Goal: Find specific page/section: Find specific page/section

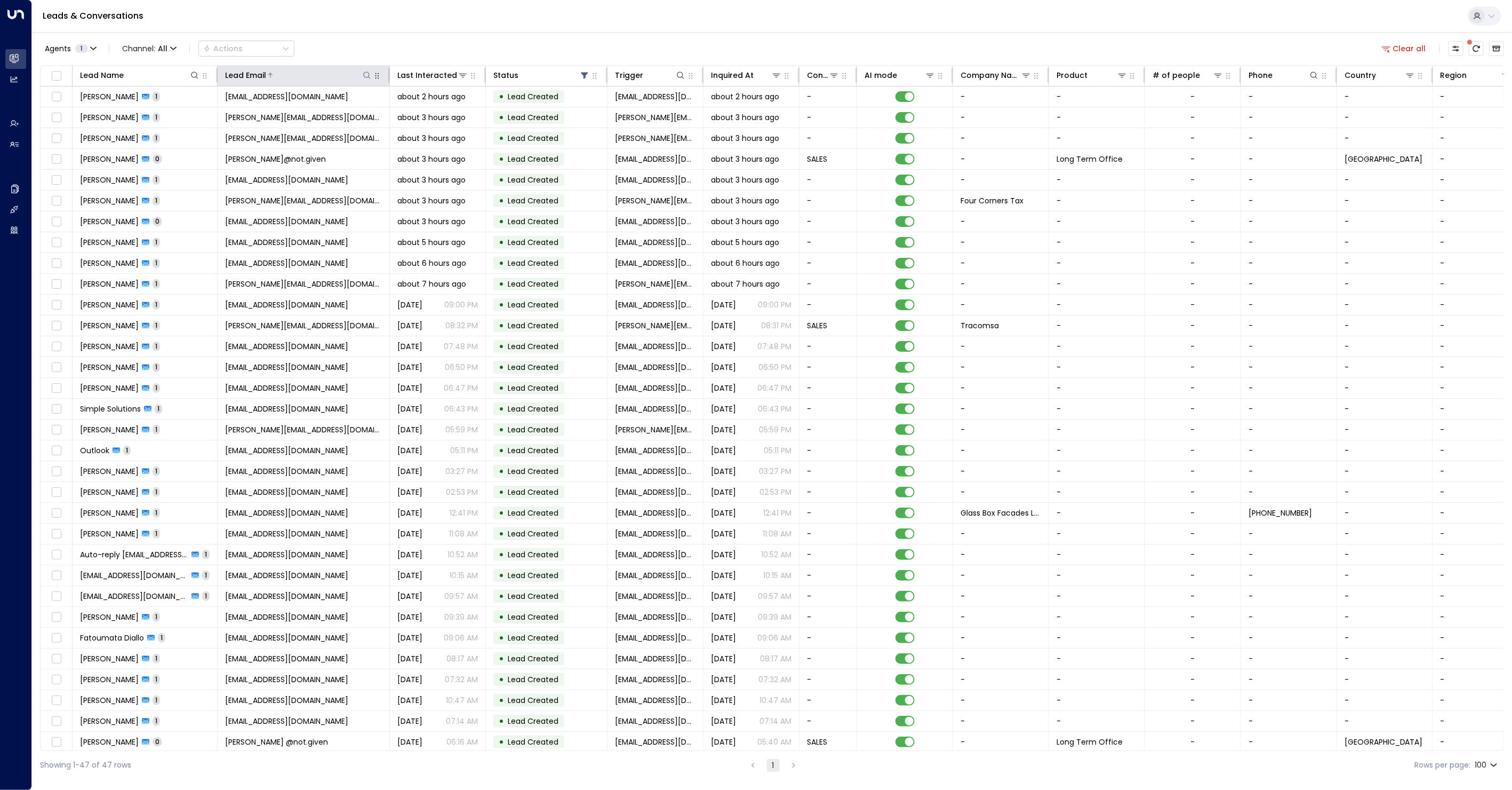
click at [367, 78] on icon at bounding box center [367, 75] width 9 height 9
type input "******"
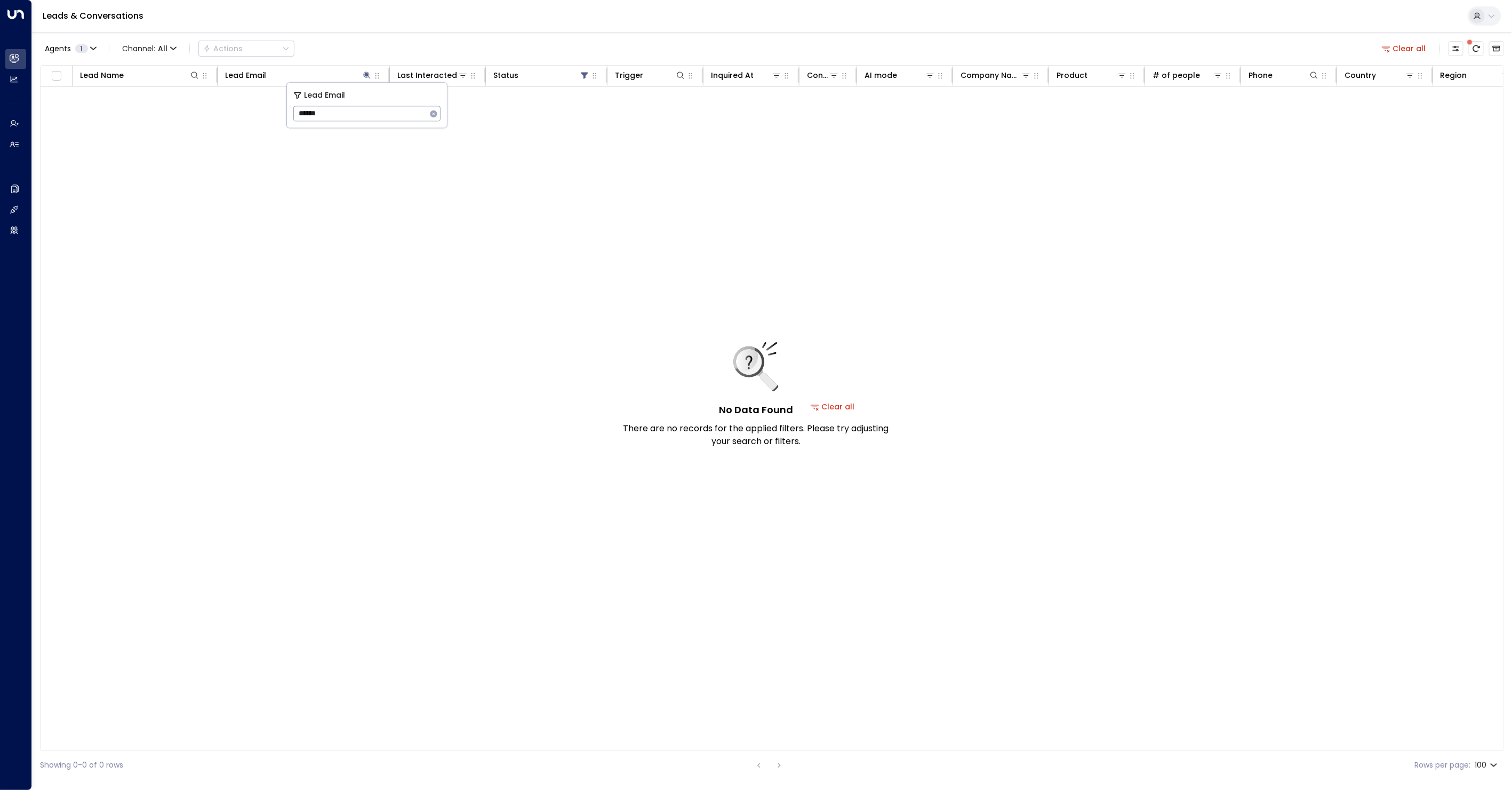
click at [1416, 46] on button "Clear all" at bounding box center [1405, 49] width 53 height 15
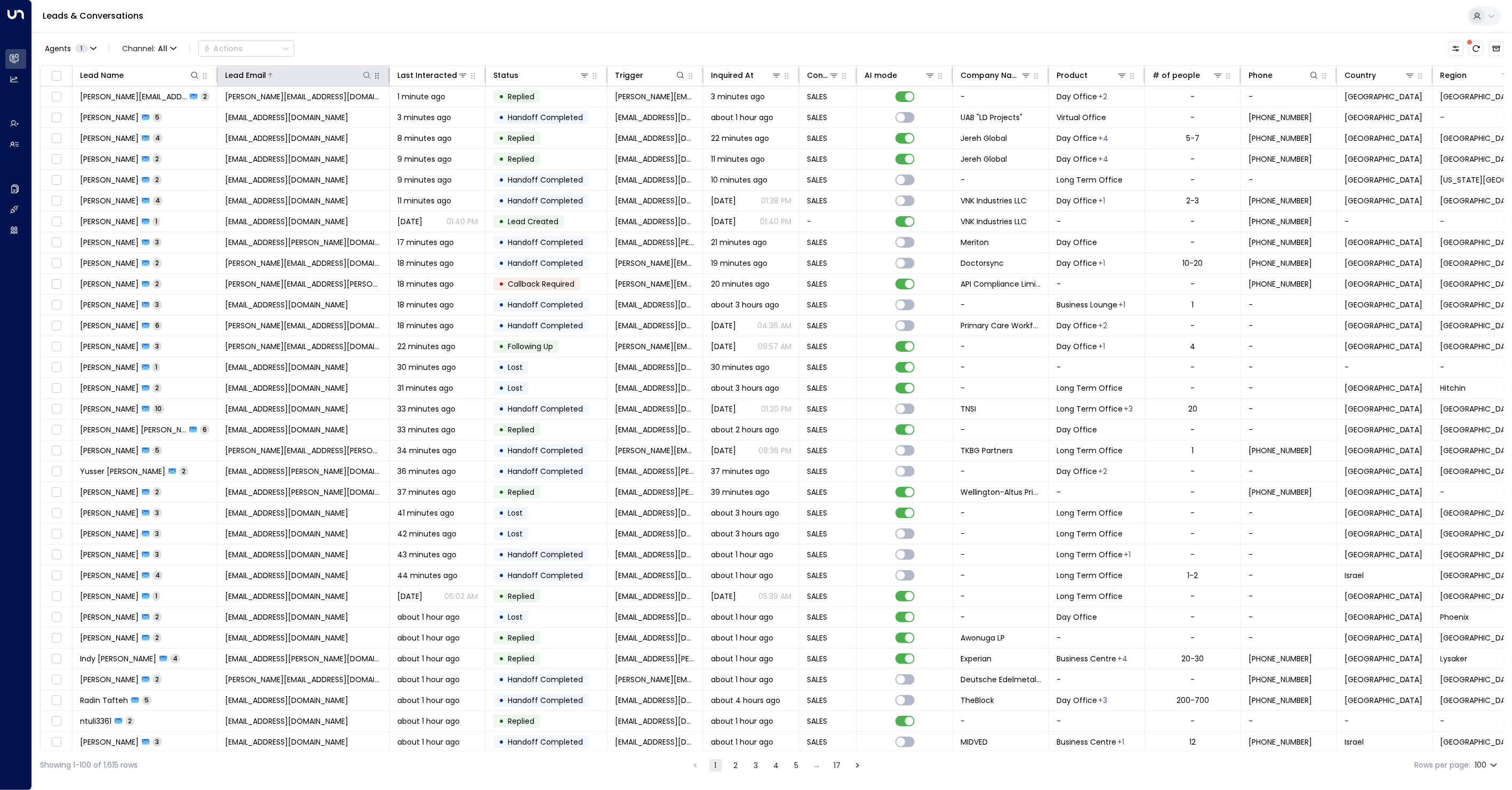
click at [365, 77] on icon at bounding box center [367, 75] width 9 height 9
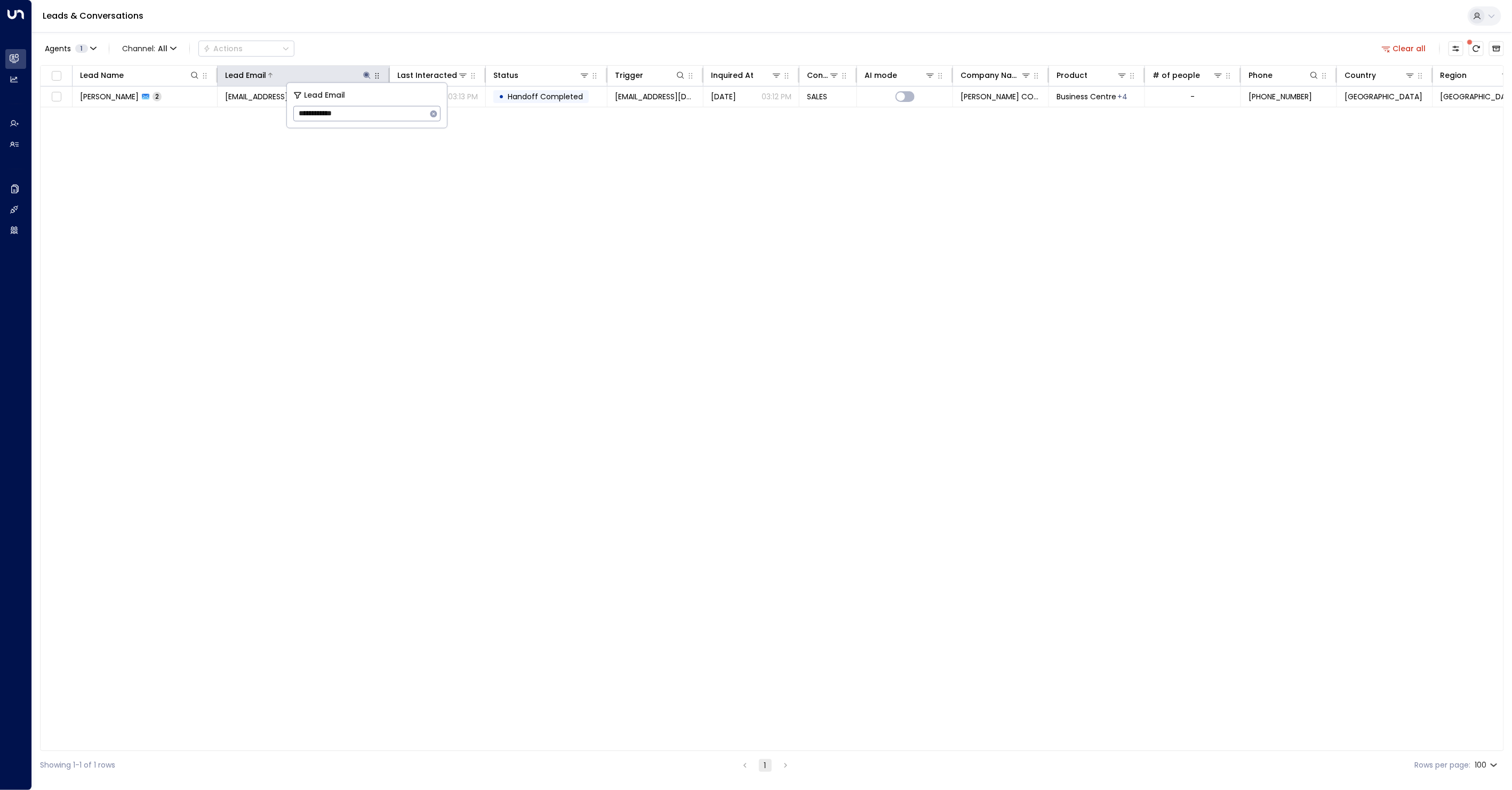
type input "**********"
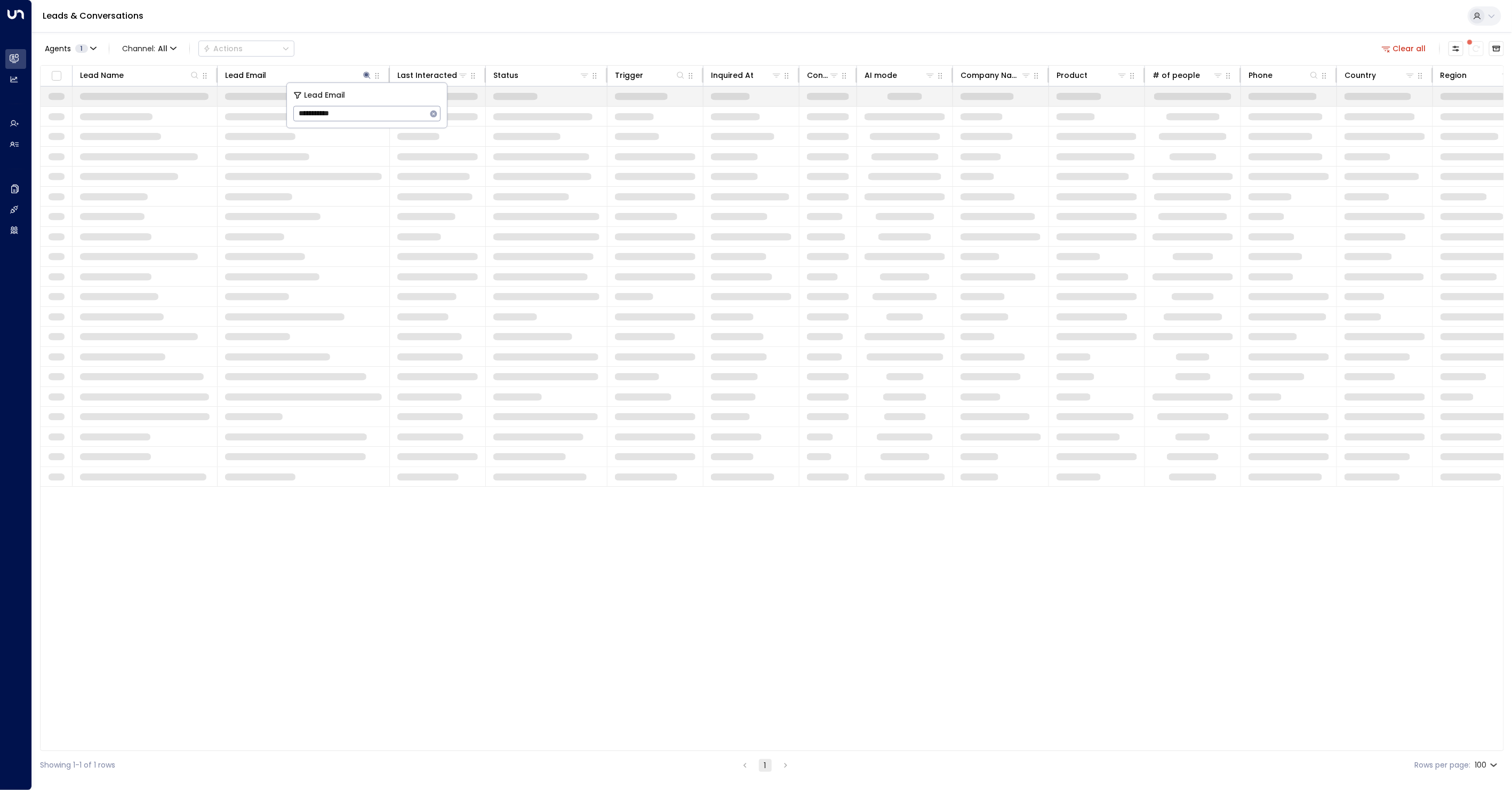
click at [248, 97] on span at bounding box center [276, 97] width 102 height 8
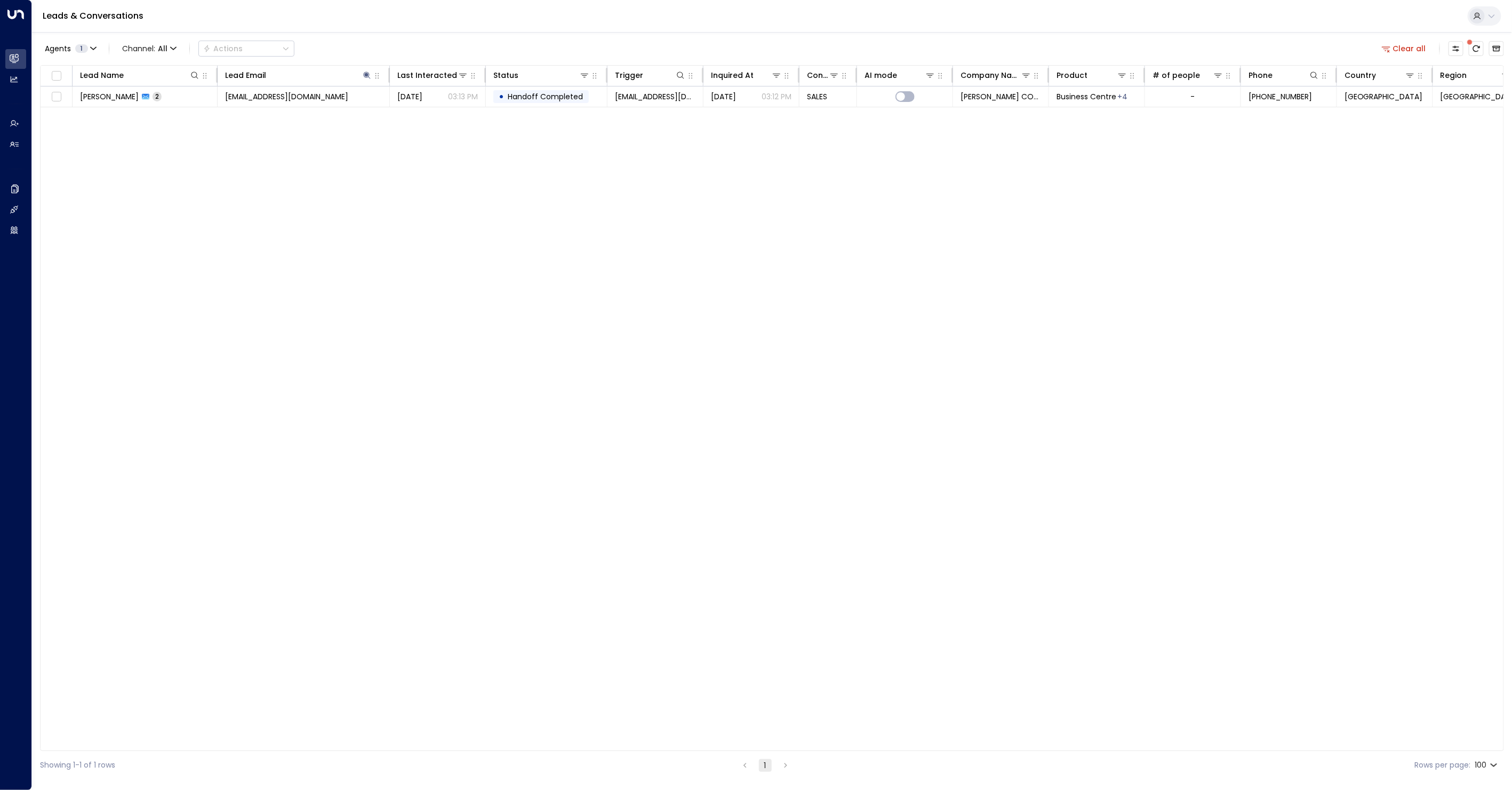
click at [248, 97] on span "[EMAIL_ADDRESS][DOMAIN_NAME]" at bounding box center [286, 96] width 123 height 11
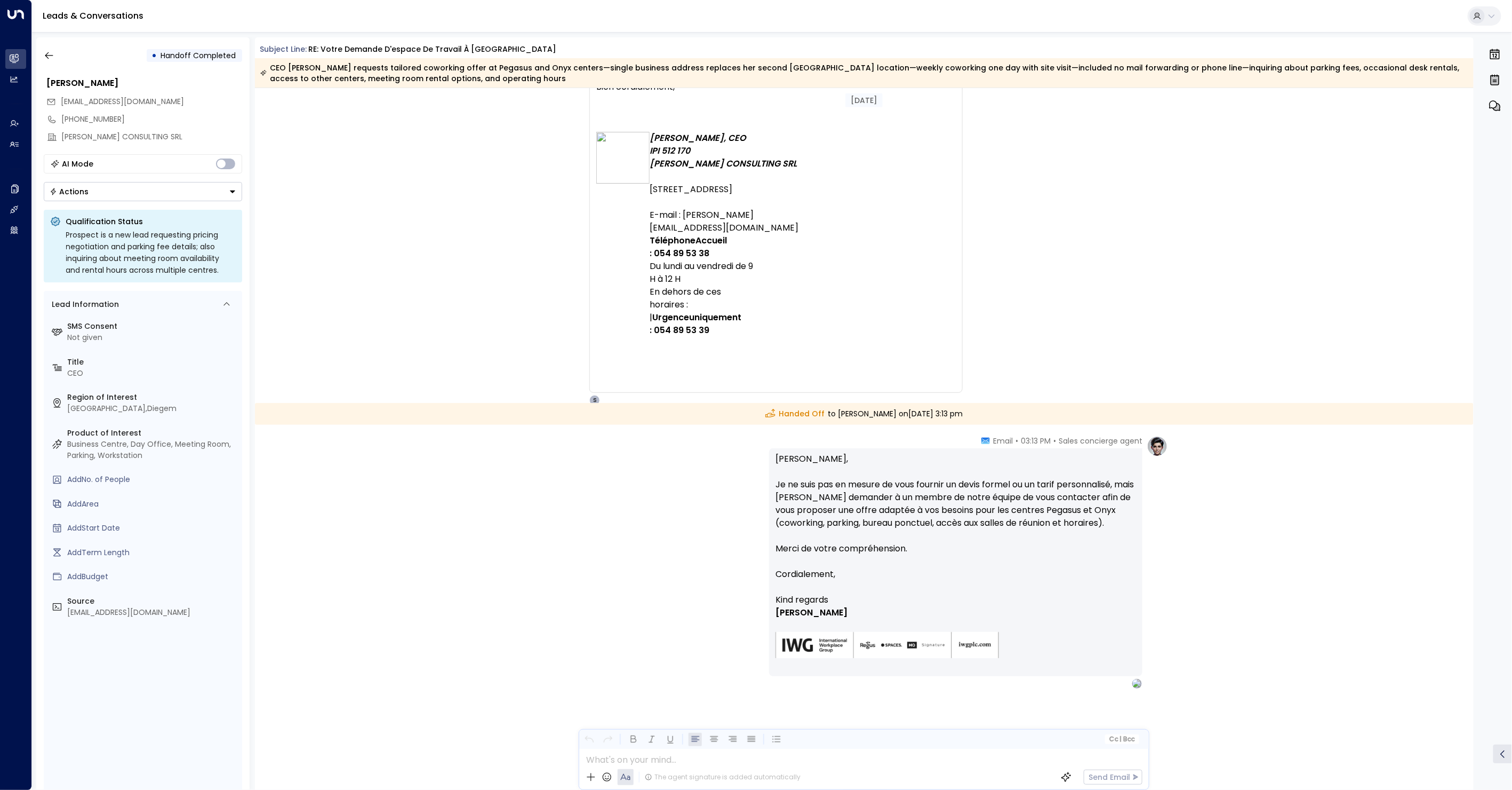
scroll to position [528, 0]
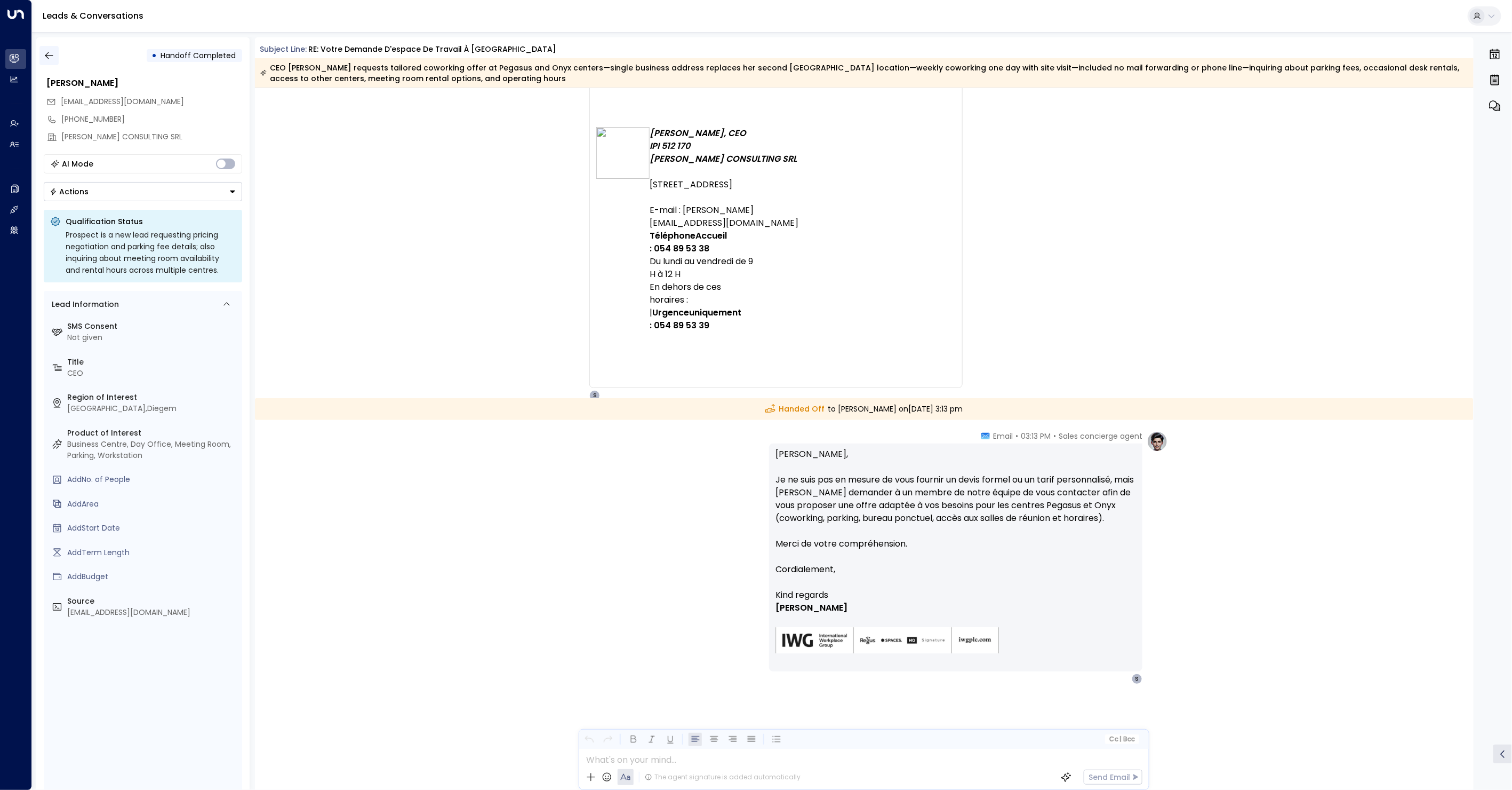
click at [49, 56] on icon "button" at bounding box center [49, 55] width 11 height 11
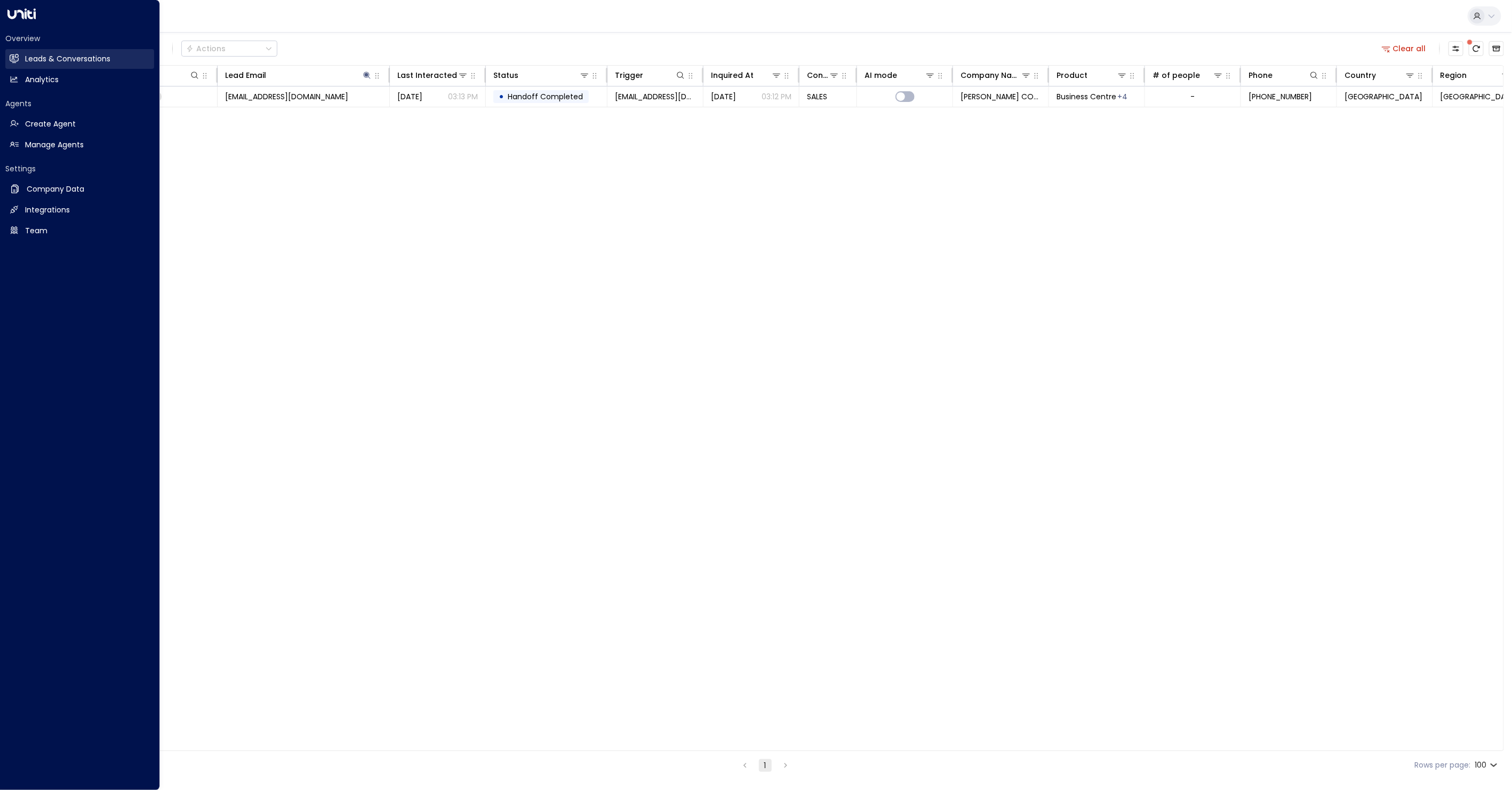
click at [18, 61] on icon at bounding box center [14, 58] width 9 height 9
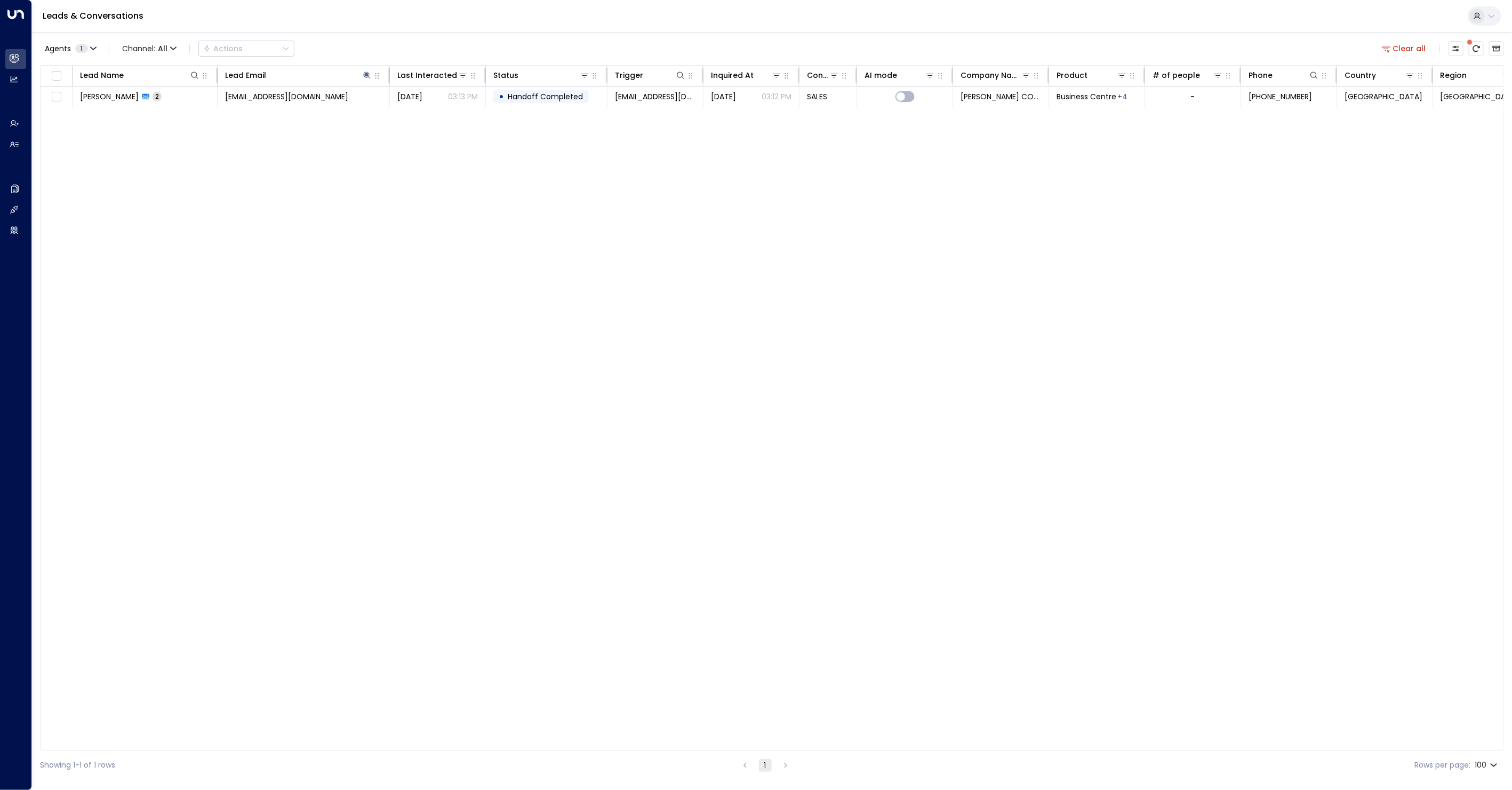
click at [1427, 43] on button "Clear all" at bounding box center [1405, 49] width 53 height 15
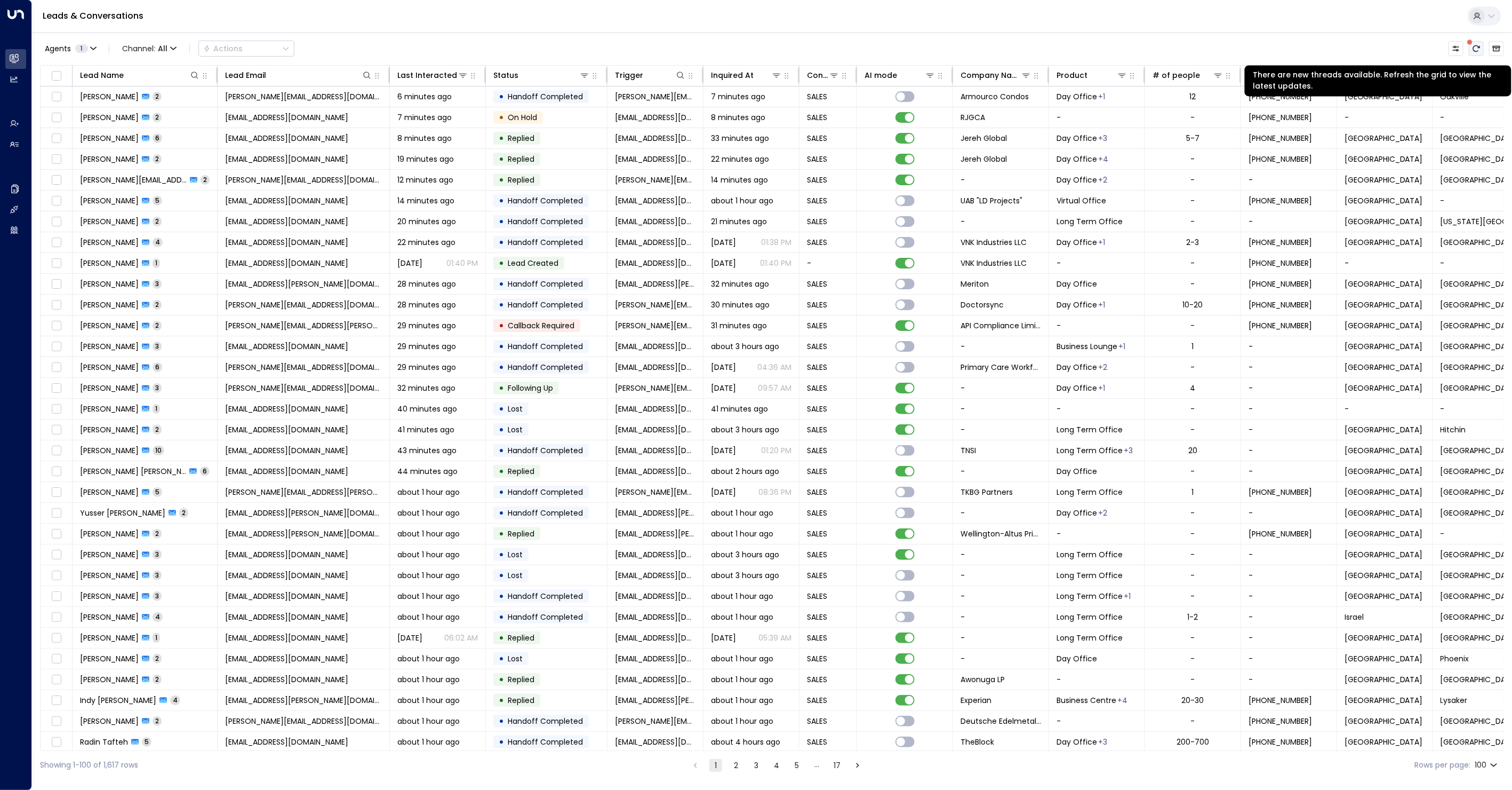
click at [1480, 49] on icon "There are new threads available. Refresh the grid to view the latest updates." at bounding box center [1477, 49] width 9 height 9
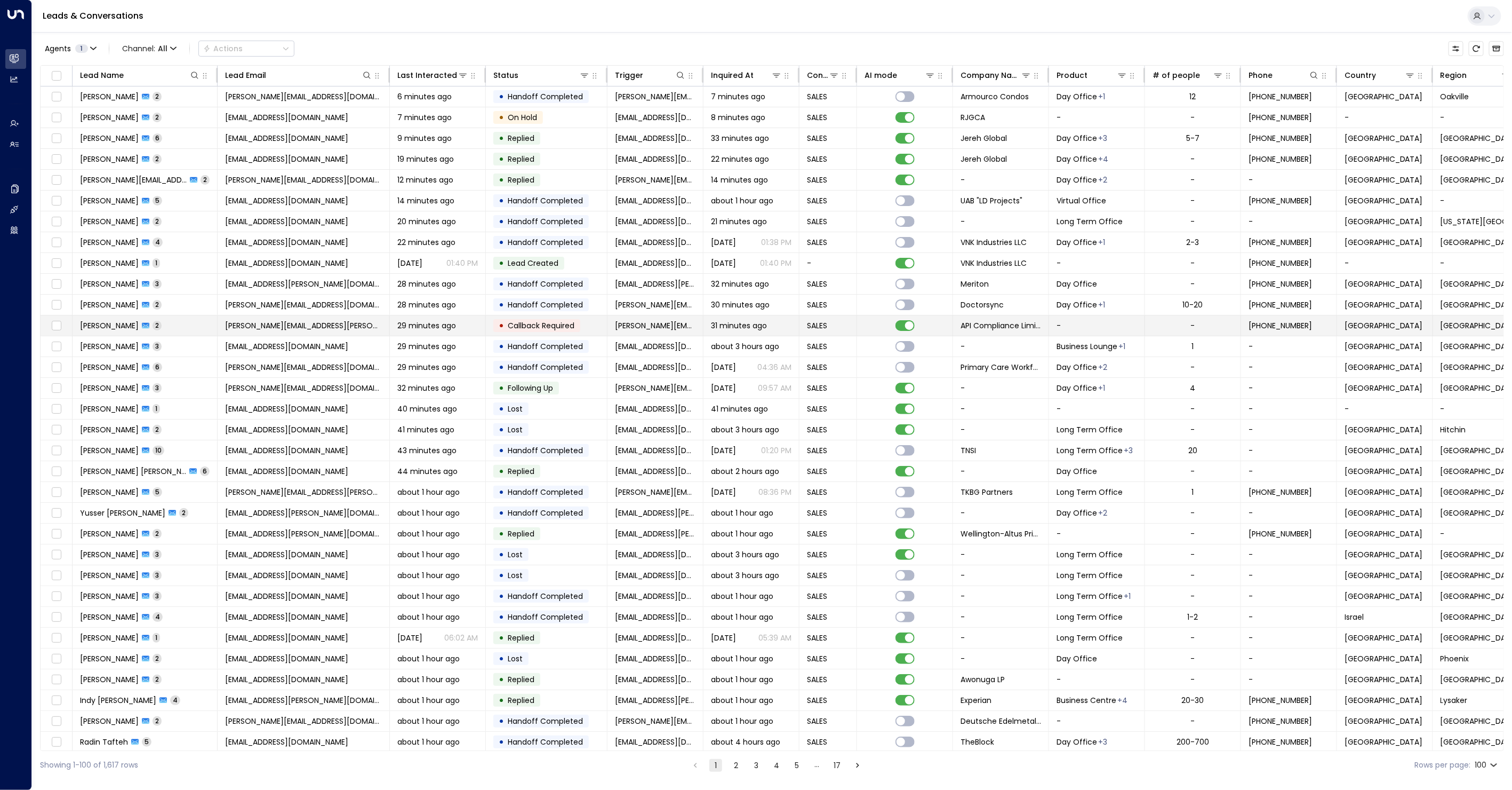
click at [562, 324] on span "Callback Required" at bounding box center [540, 325] width 66 height 11
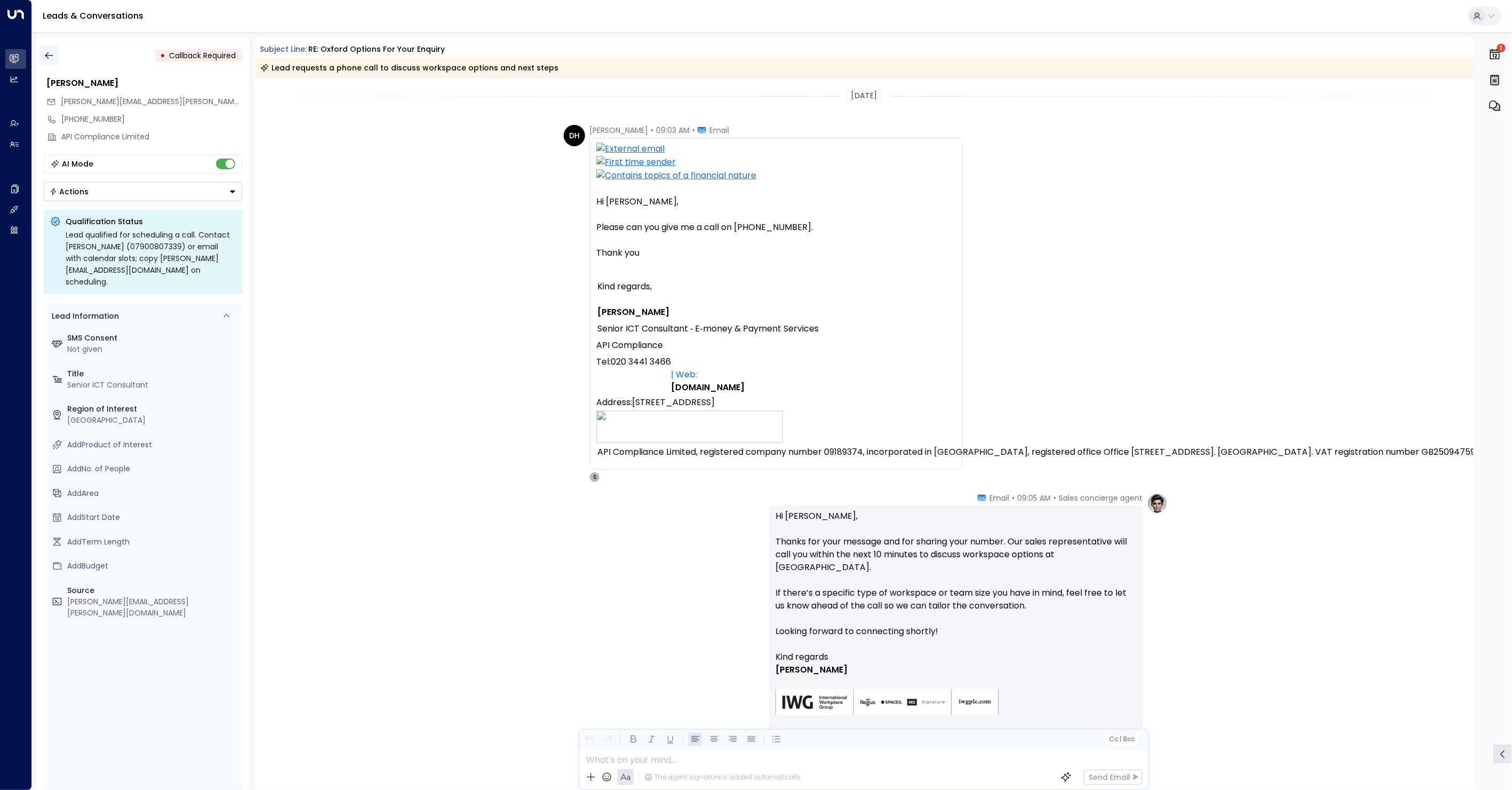
click at [51, 52] on icon "button" at bounding box center [49, 55] width 11 height 11
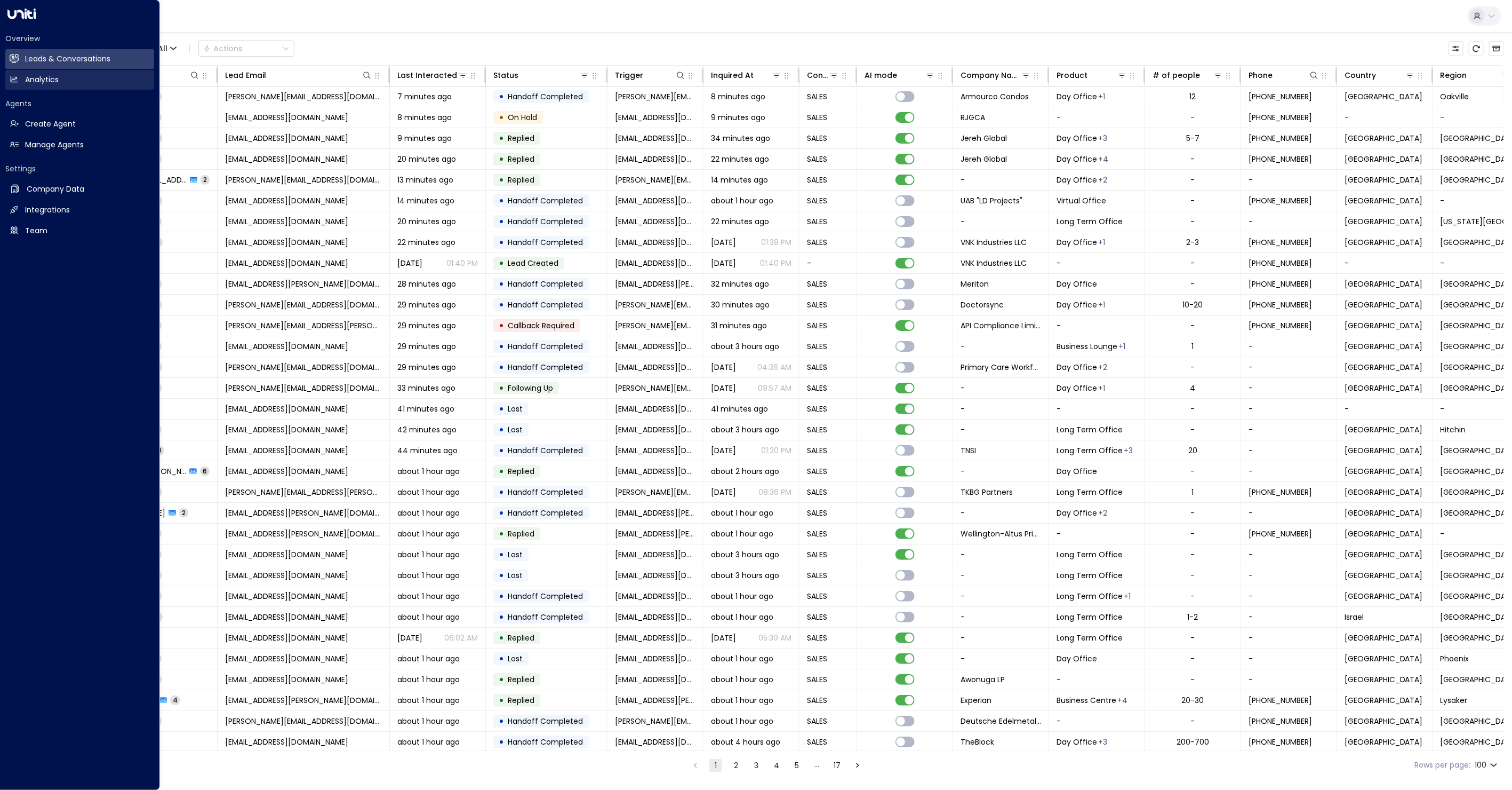
click at [18, 78] on icon at bounding box center [14, 79] width 9 height 9
